Goal: Information Seeking & Learning: Understand process/instructions

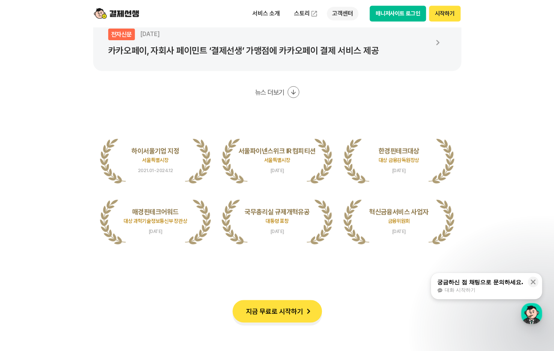
click at [343, 14] on p "고객센터" at bounding box center [342, 14] width 31 height 14
click at [343, 12] on p "고객센터" at bounding box center [342, 14] width 31 height 14
click at [345, 57] on link "이용 가이드" at bounding box center [358, 60] width 63 height 17
click at [343, 15] on p "고객센터" at bounding box center [342, 14] width 31 height 14
click at [345, 43] on link "자주 묻는 질문" at bounding box center [358, 44] width 63 height 15
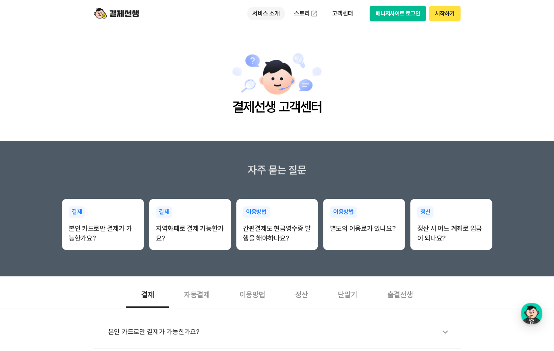
click at [265, 15] on p "서비스 소개" at bounding box center [266, 14] width 38 height 14
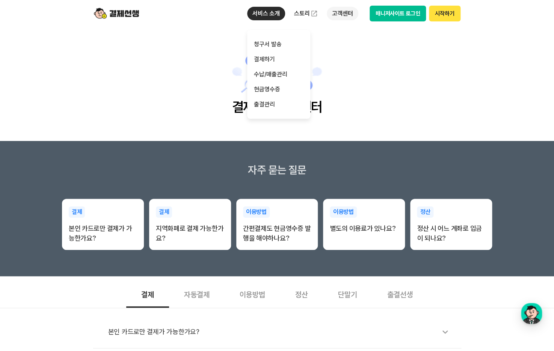
click at [358, 12] on p "고객센터" at bounding box center [342, 14] width 31 height 14
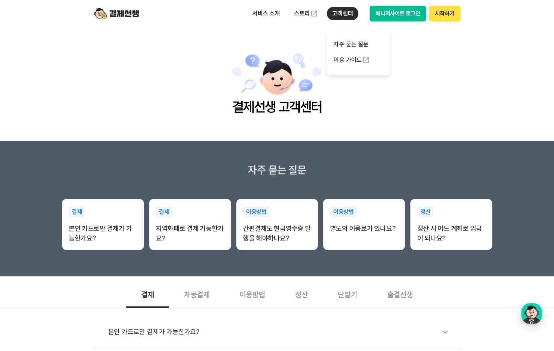
click at [344, 12] on p "고객센터" at bounding box center [342, 14] width 31 height 14
click at [343, 46] on link "자주 묻는 질문" at bounding box center [358, 44] width 63 height 15
click at [123, 13] on img at bounding box center [116, 13] width 45 height 14
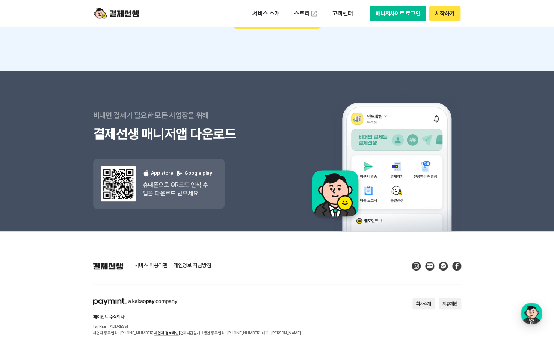
scroll to position [6720, 0]
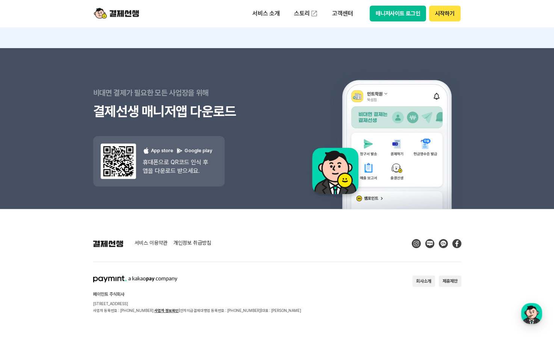
click at [423, 279] on button "회사소개" at bounding box center [423, 280] width 23 height 11
click at [421, 281] on button "회사소개" at bounding box center [423, 280] width 23 height 11
click at [121, 16] on img at bounding box center [116, 13] width 45 height 14
